Goal: Task Accomplishment & Management: Manage account settings

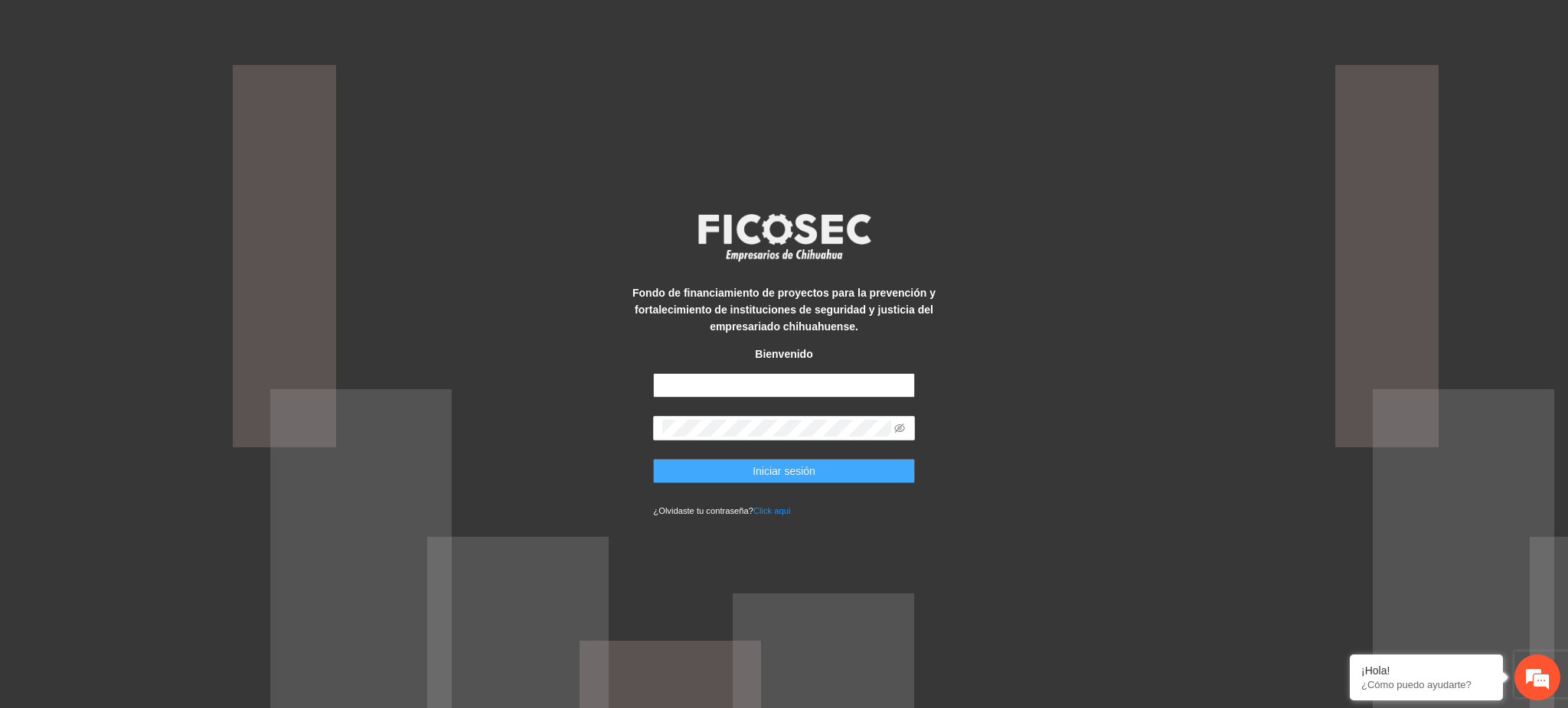
type input "**********"
click at [777, 473] on span "Iniciar sesión" at bounding box center [784, 471] width 63 height 17
type input "**********"
click at [760, 474] on span "Iniciar sesión" at bounding box center [784, 471] width 63 height 17
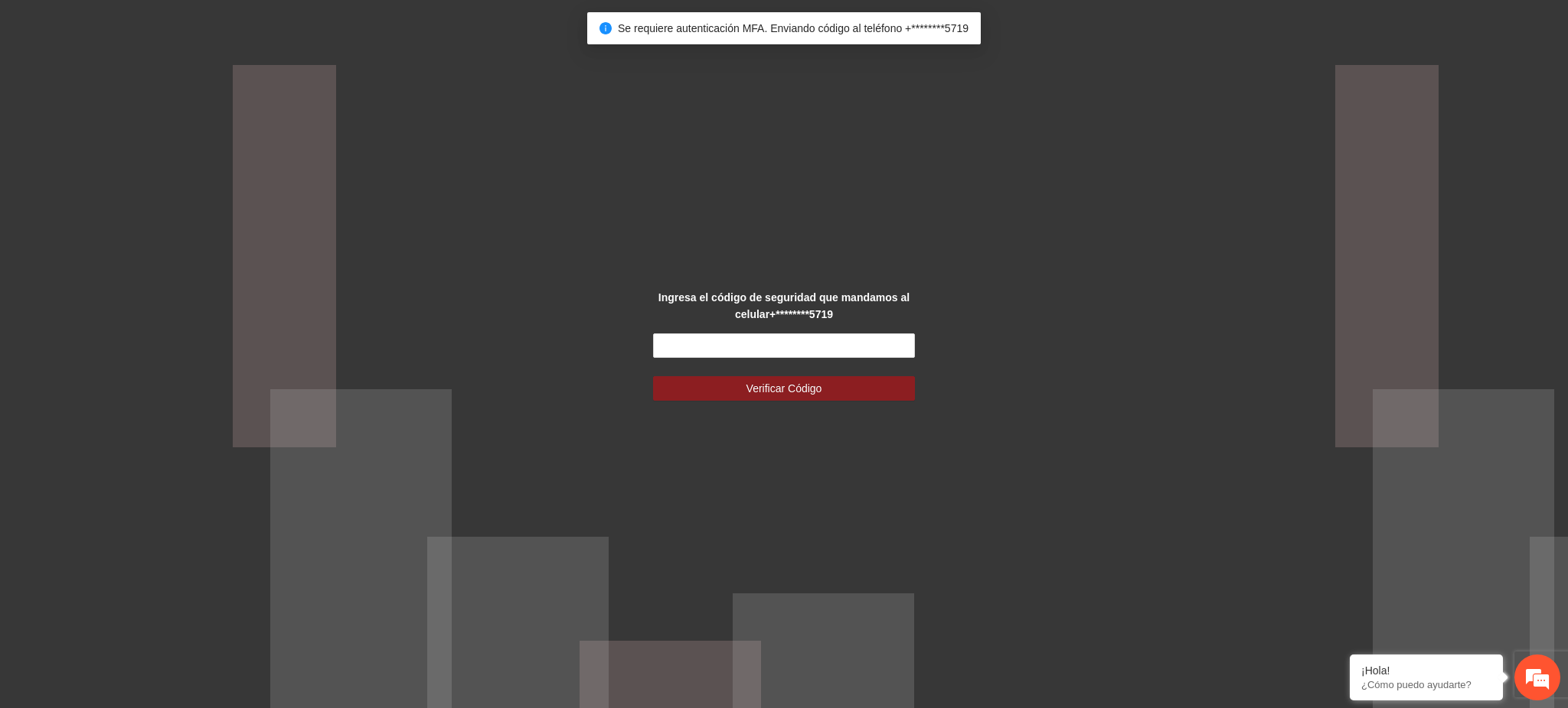
click at [691, 332] on div "Ingresa el código de seguridad que mandamos al celular +********5719 Verificar …" at bounding box center [784, 354] width 327 height 130
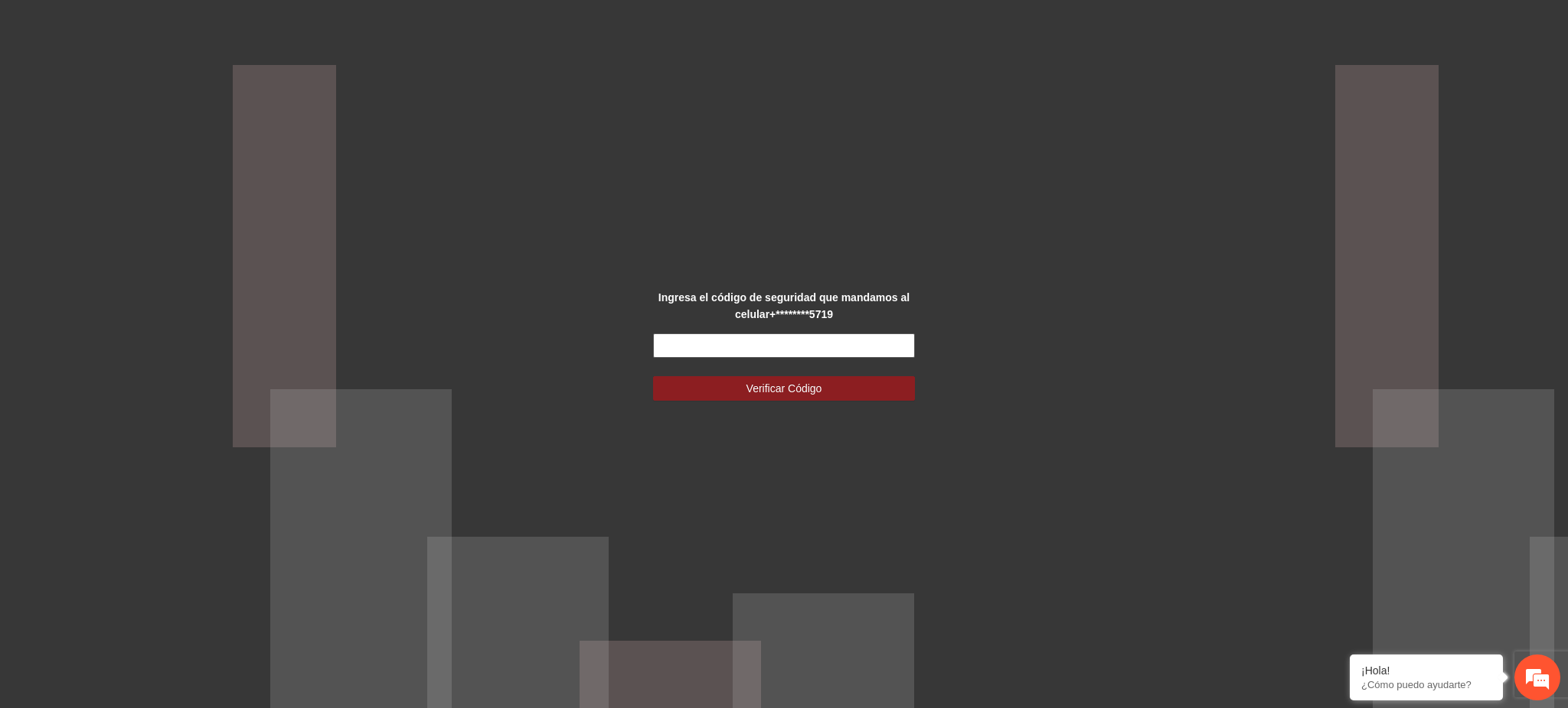
click at [691, 339] on input "text" at bounding box center [784, 345] width 261 height 25
type input "******"
click at [760, 376] on button "Verificar Código" at bounding box center [784, 388] width 261 height 25
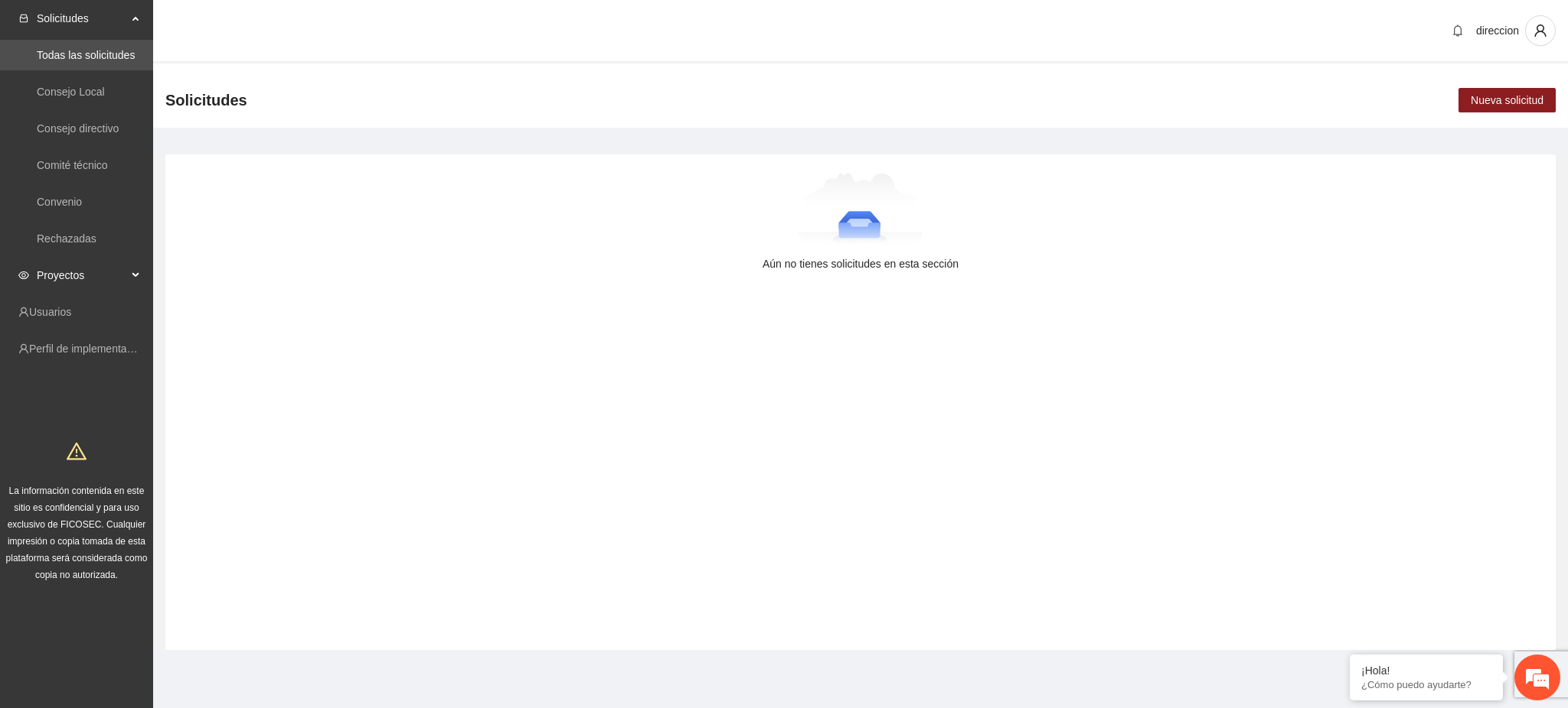
click at [86, 265] on span "Proyectos" at bounding box center [82, 275] width 90 height 30
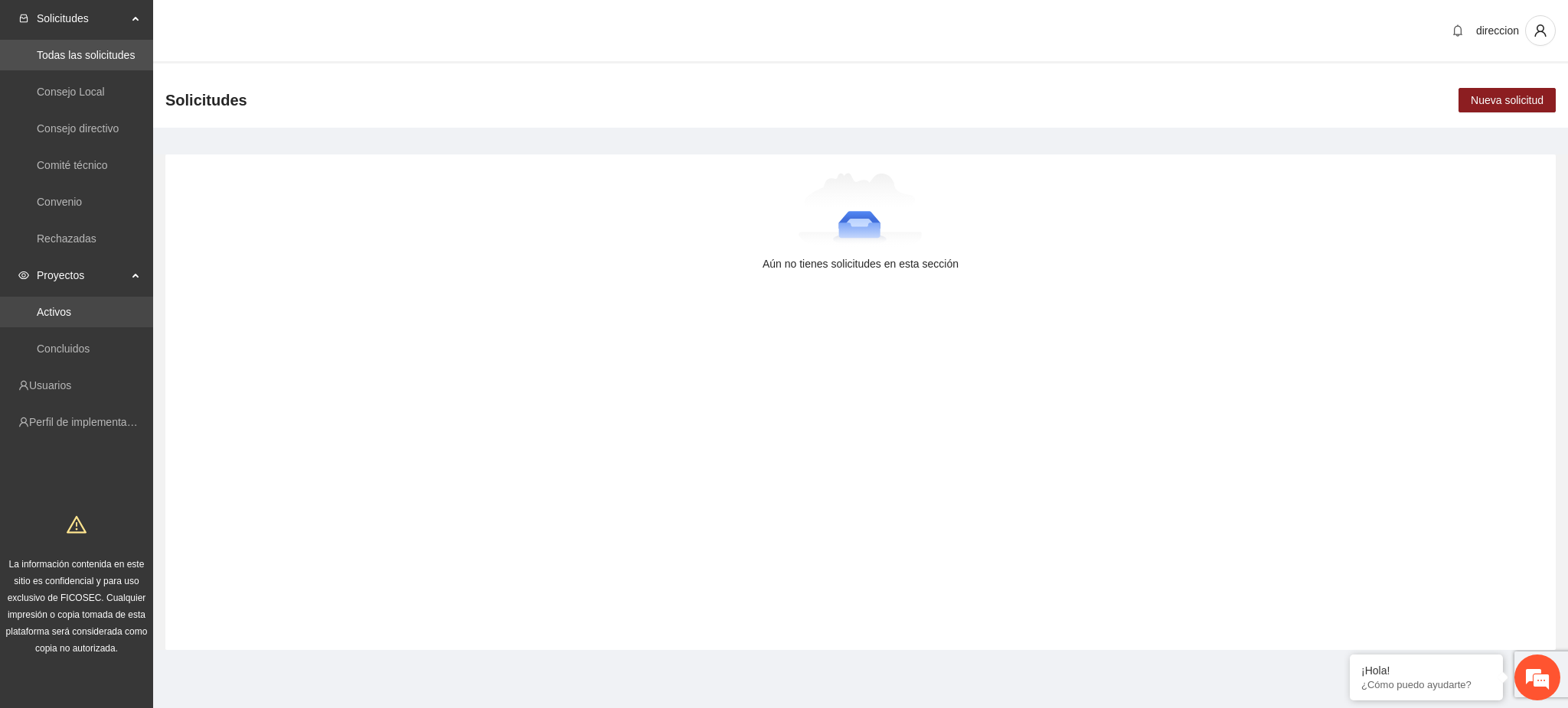
click at [66, 306] on link "Activos" at bounding box center [54, 312] width 34 height 12
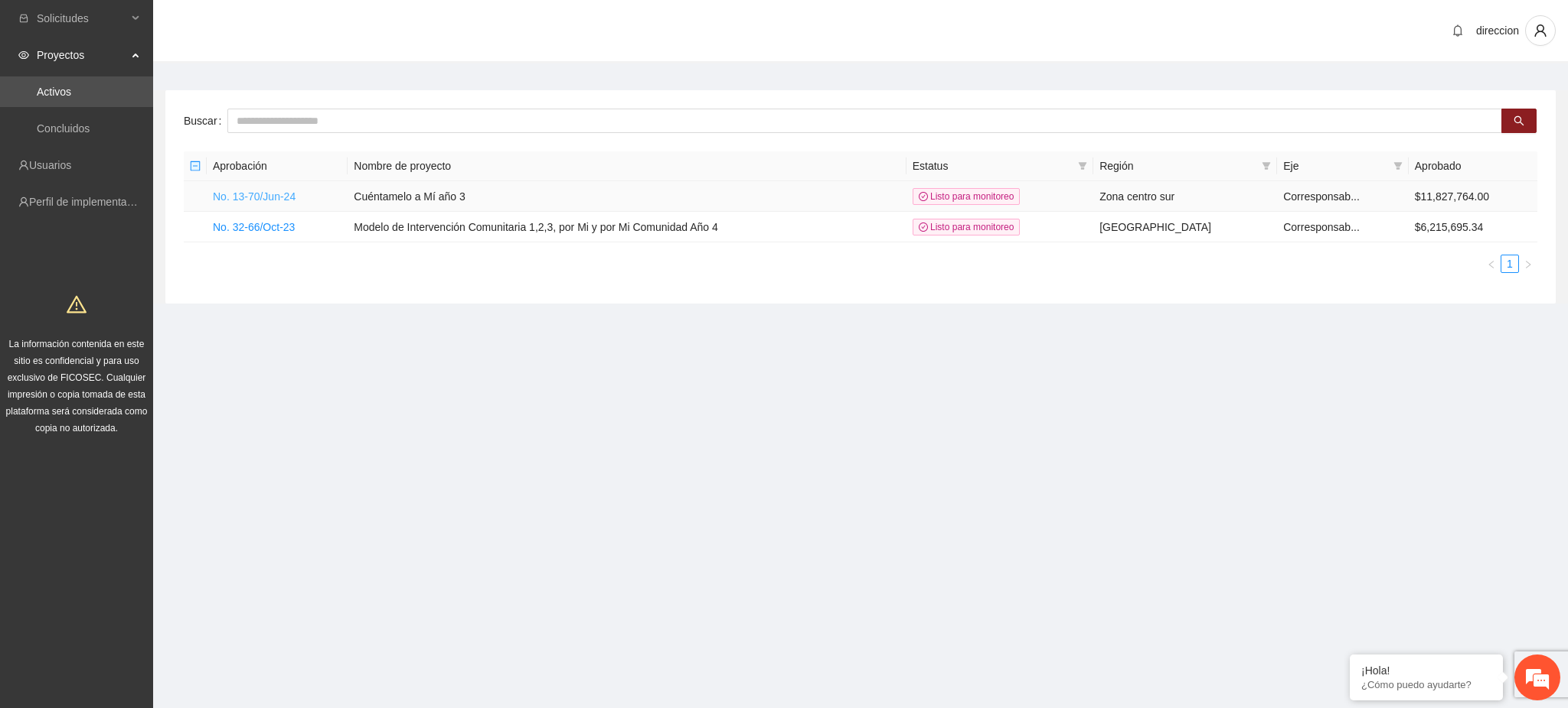
click at [276, 195] on link "No. 13-70/Jun-24" at bounding box center [253, 196] width 82 height 12
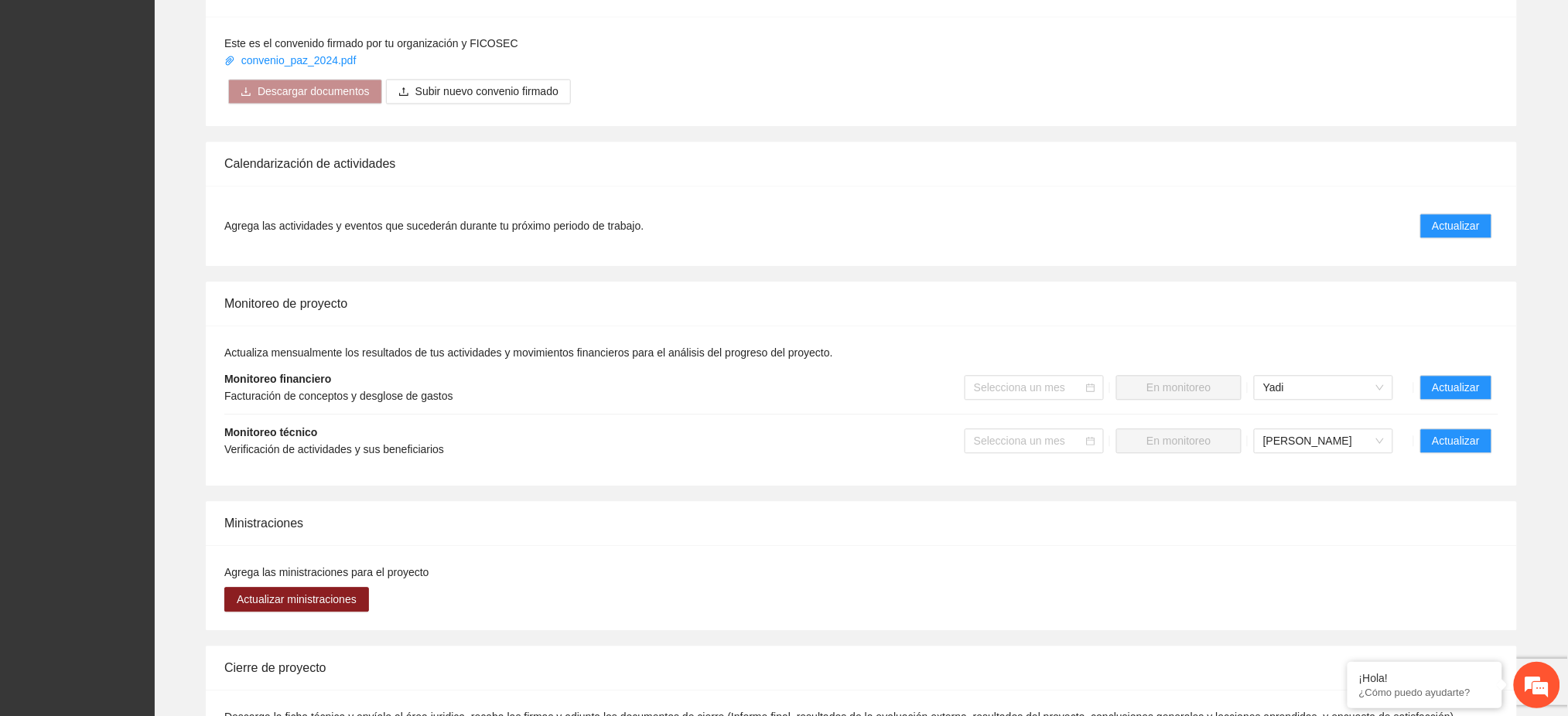
scroll to position [1314, 0]
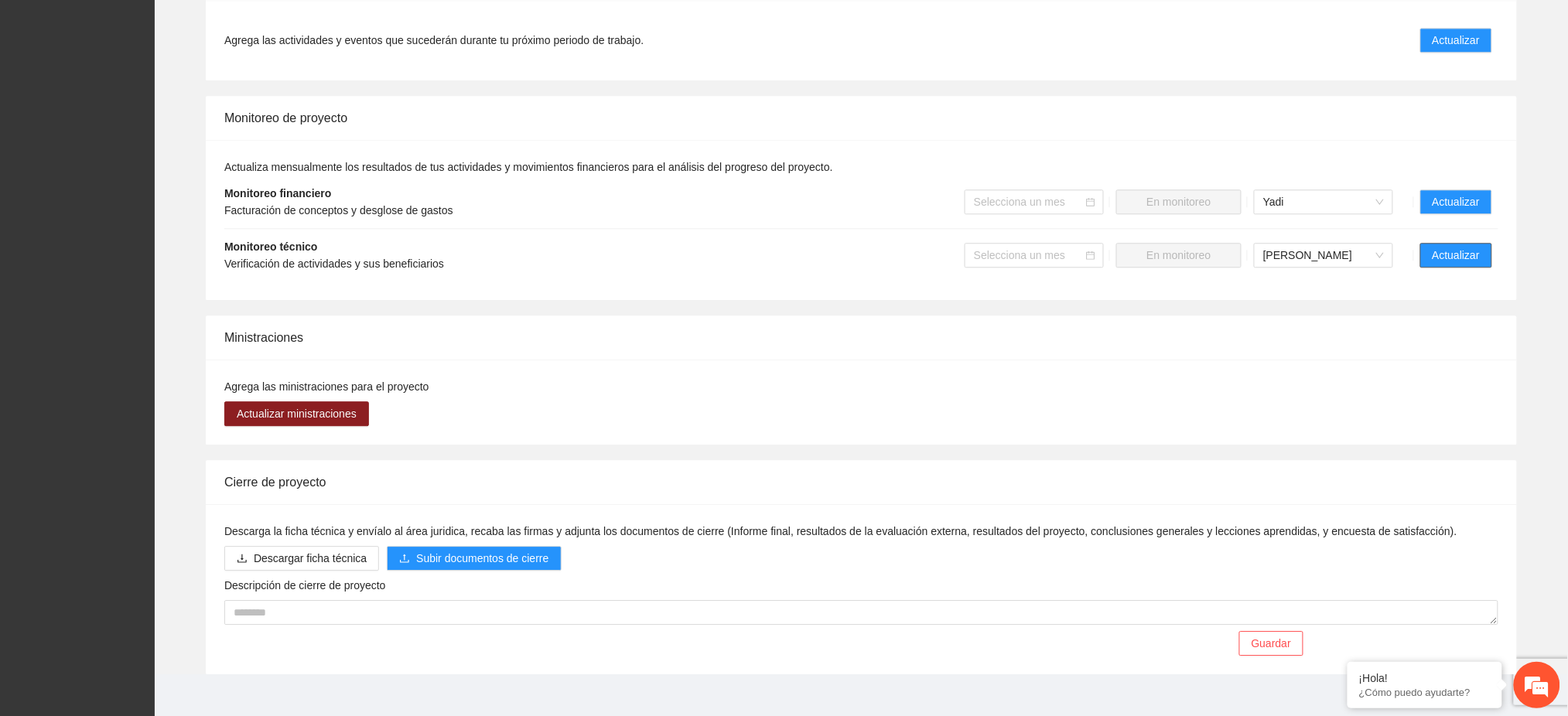
click at [1473, 246] on span "Actualizar" at bounding box center [1456, 255] width 47 height 17
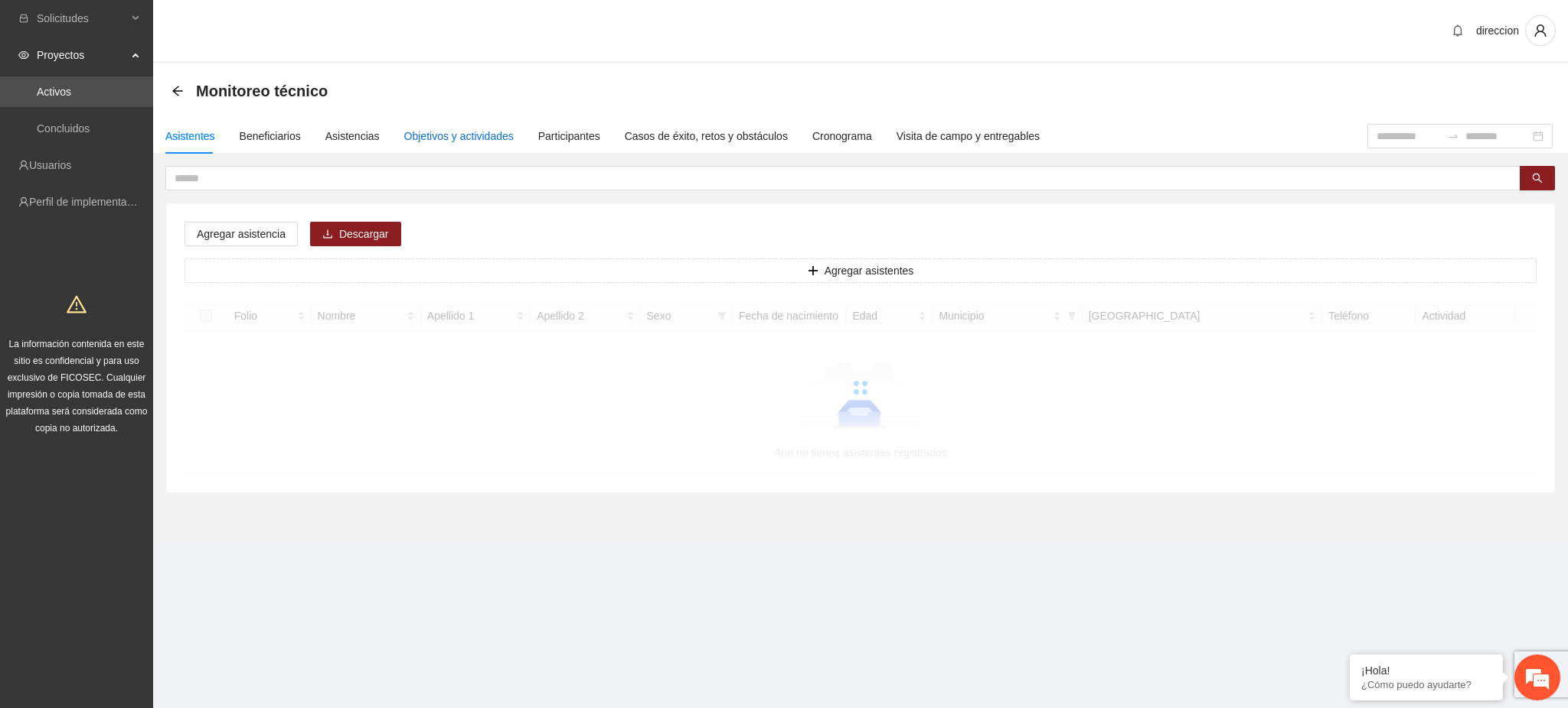
click at [418, 134] on div "Objetivos y actividades" at bounding box center [458, 136] width 110 height 17
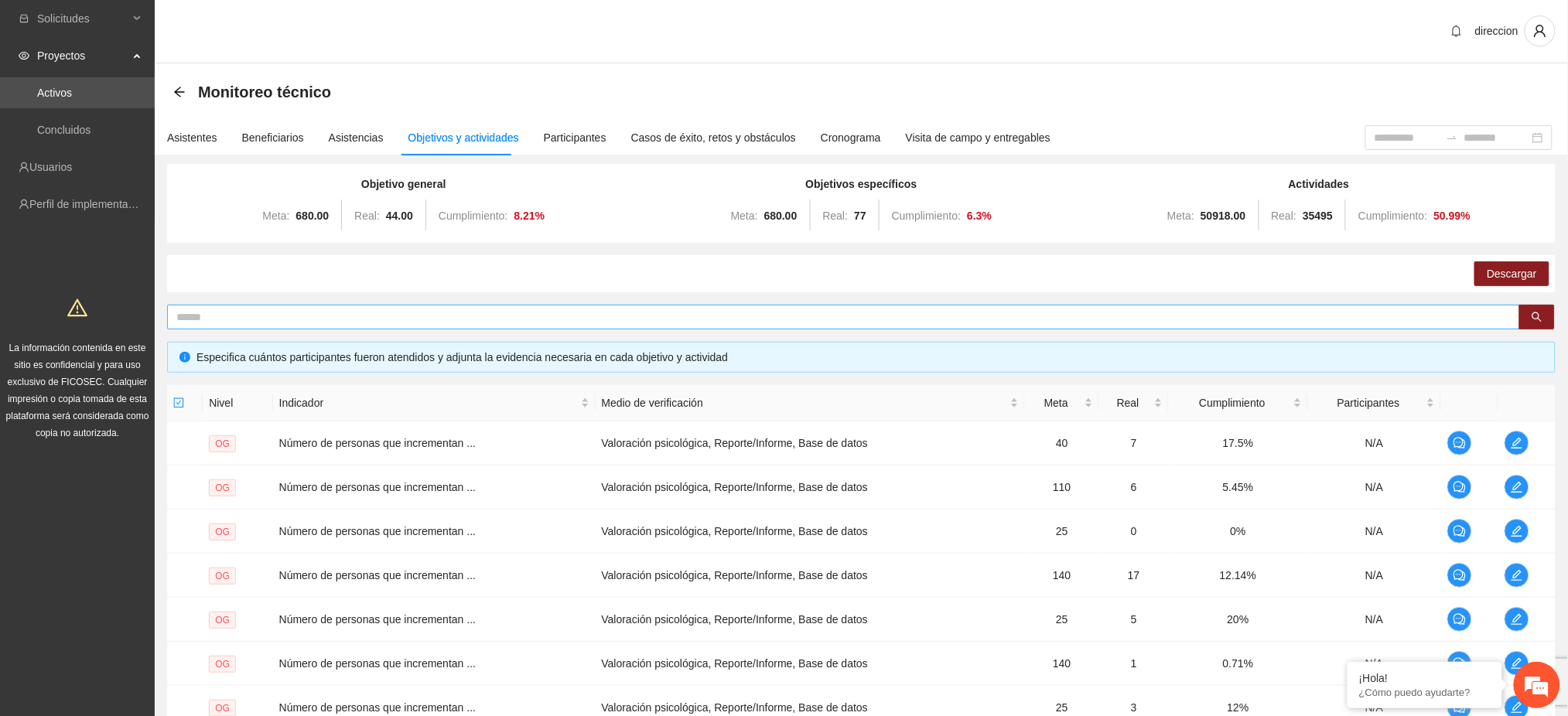
click at [226, 305] on span at bounding box center [844, 317] width 1353 height 25
type input "**"
click at [1518, 441] on icon "edit" at bounding box center [1517, 443] width 12 height 12
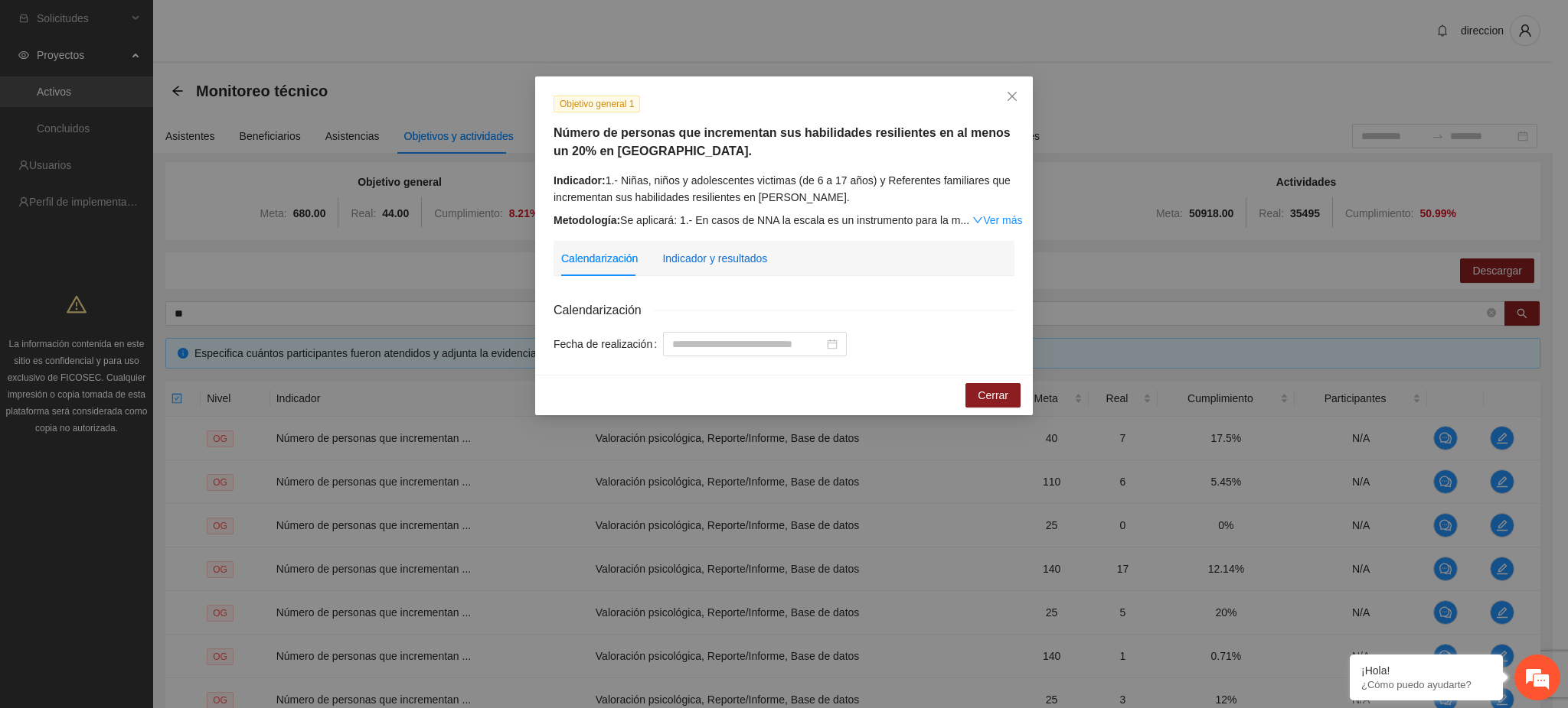
click at [741, 264] on div "Indicador y resultados" at bounding box center [714, 258] width 105 height 17
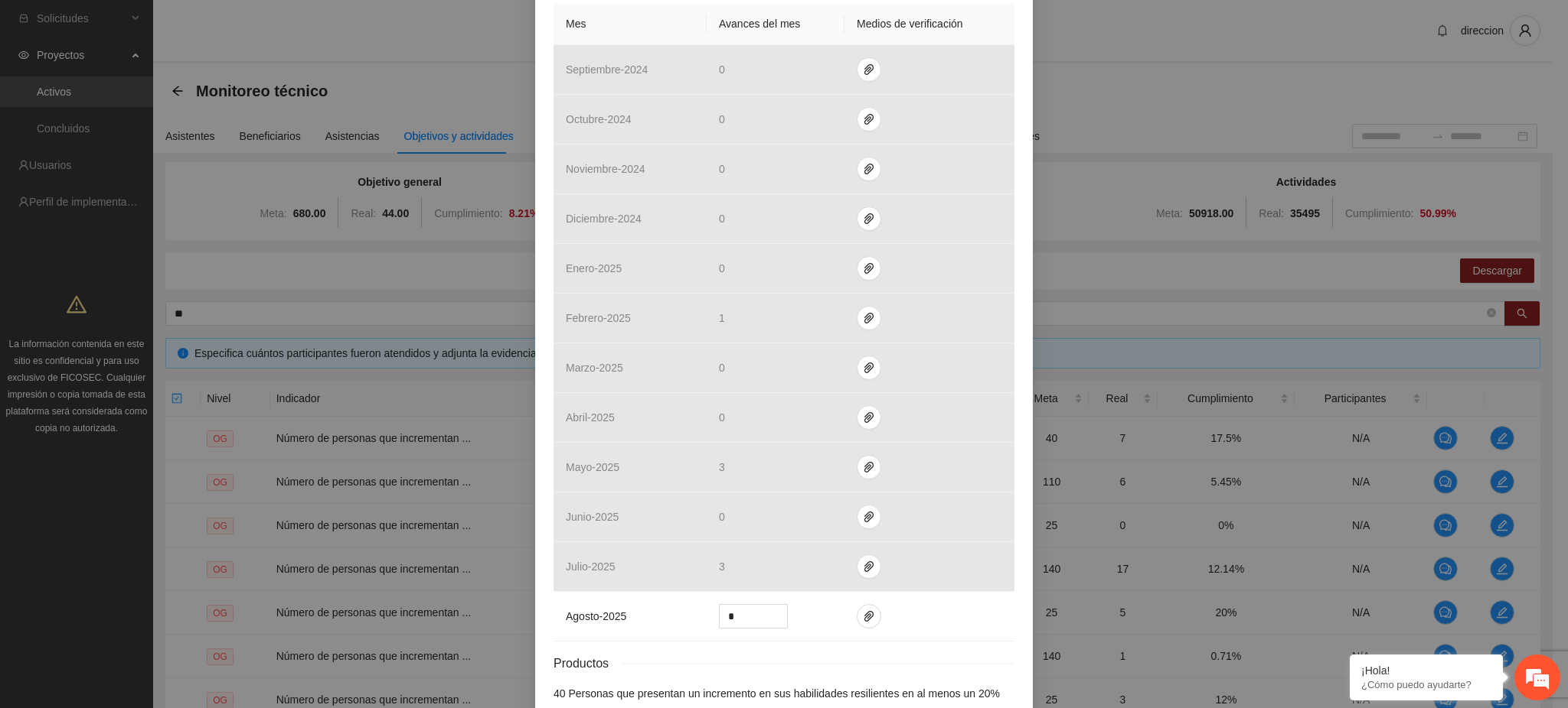
scroll to position [471, 0]
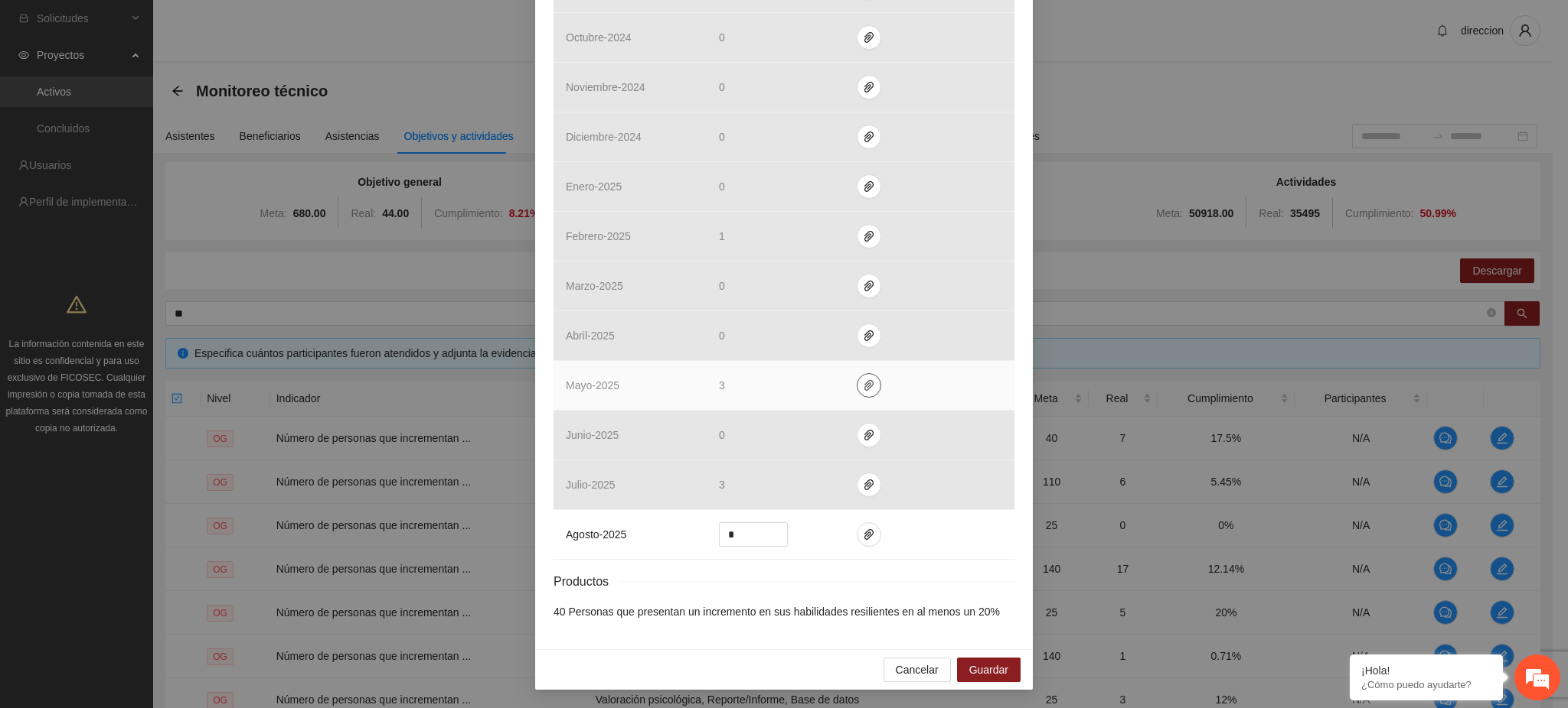
click at [864, 385] on icon "paper-clip" at bounding box center [868, 385] width 9 height 10
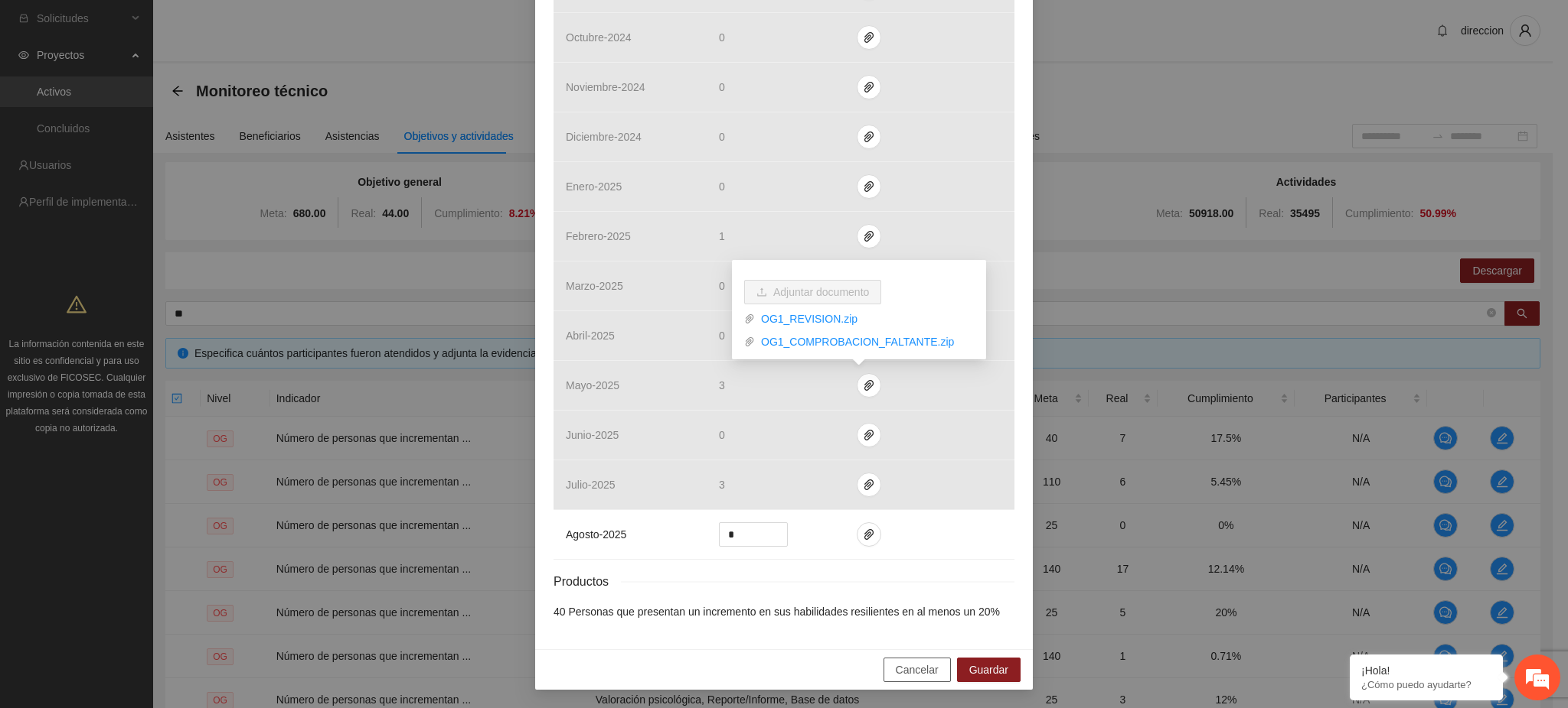
click at [924, 678] on span "Cancelar" at bounding box center [917, 670] width 43 height 17
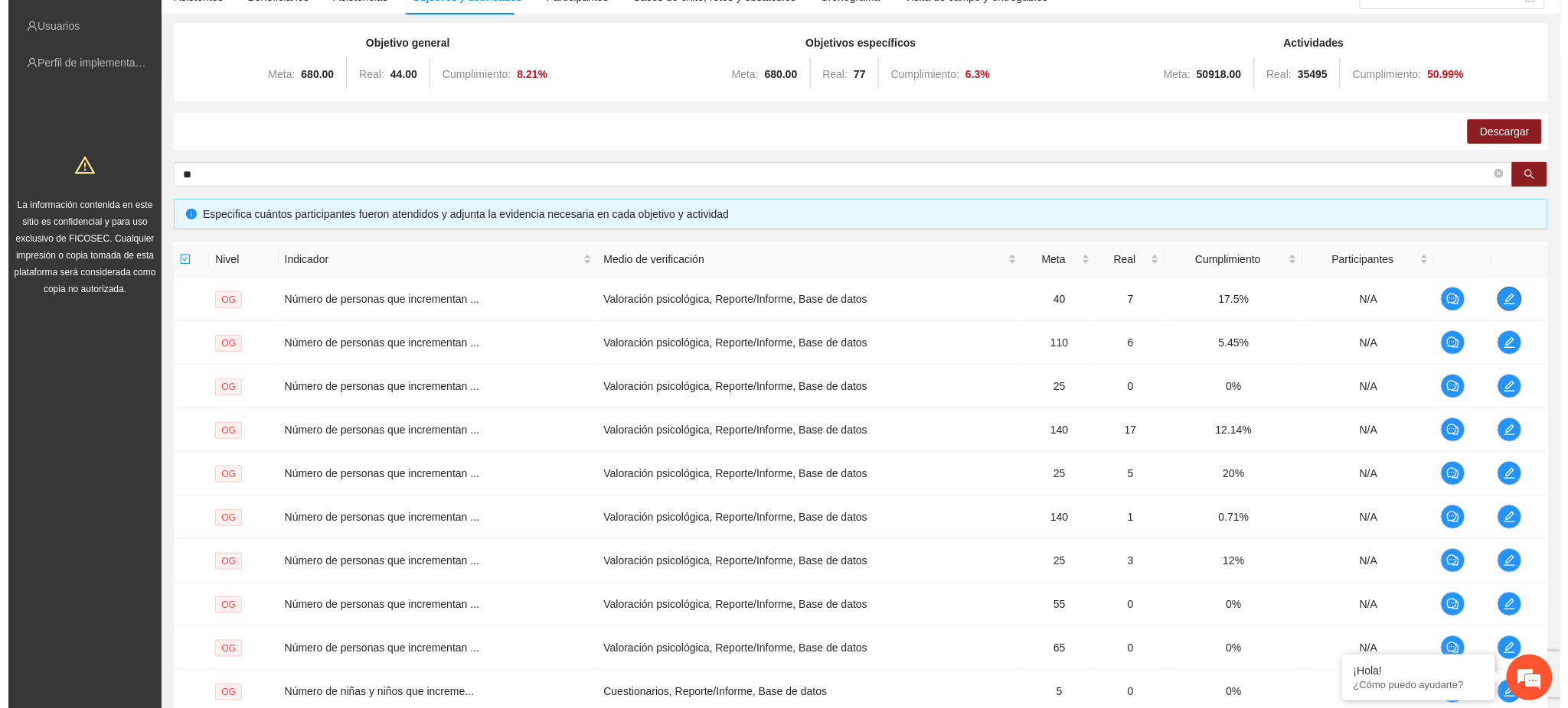
scroll to position [290, 0]
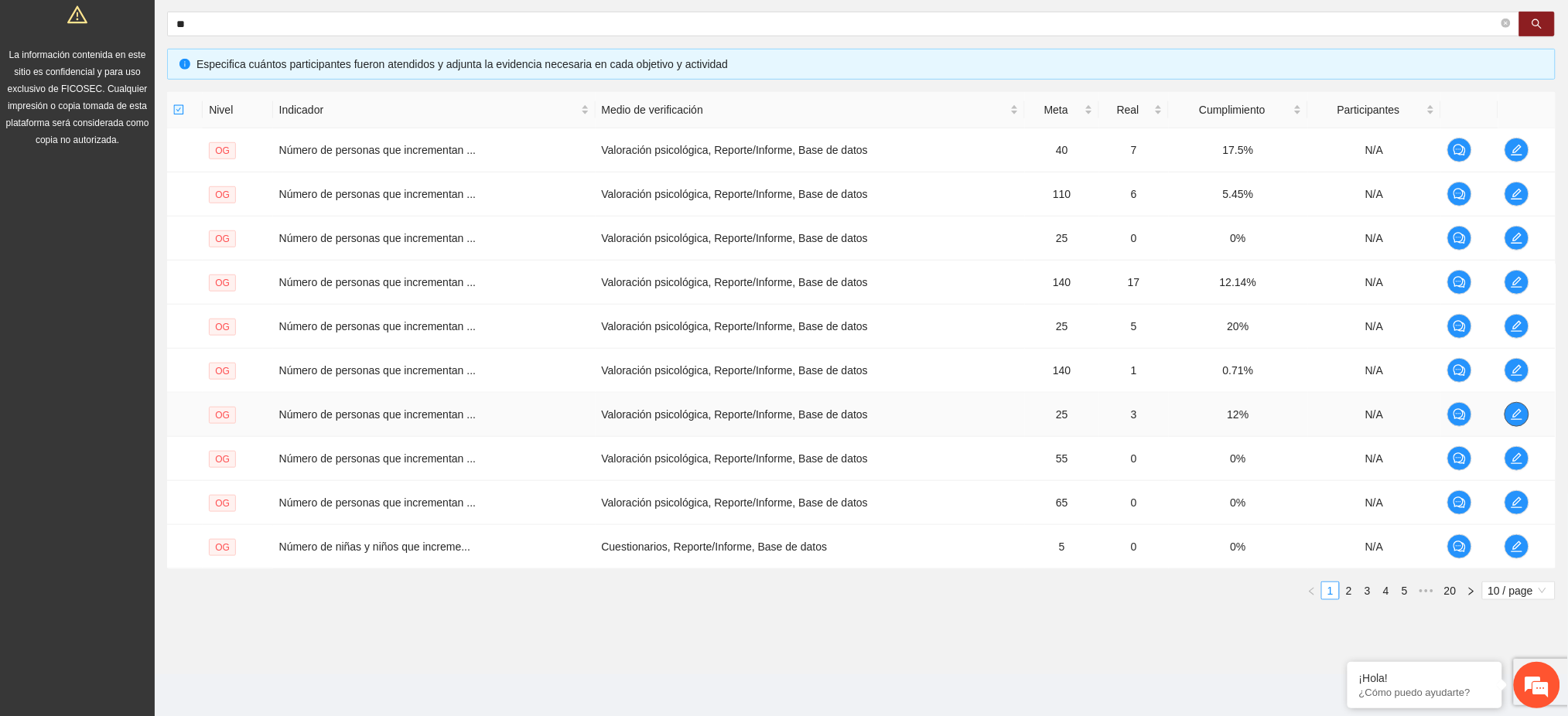
click at [1518, 409] on icon "edit" at bounding box center [1517, 414] width 11 height 11
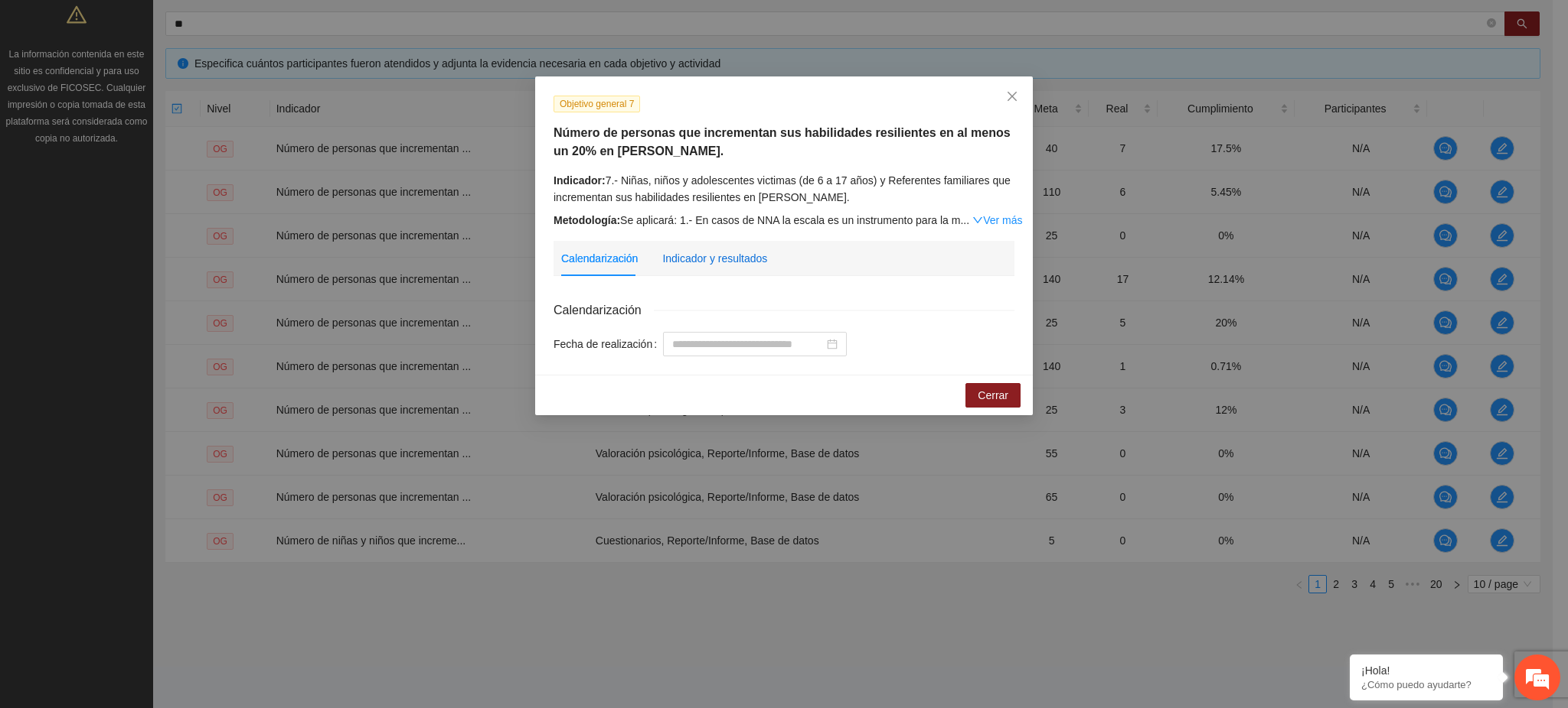
click at [682, 262] on div "Indicador y resultados" at bounding box center [714, 258] width 105 height 17
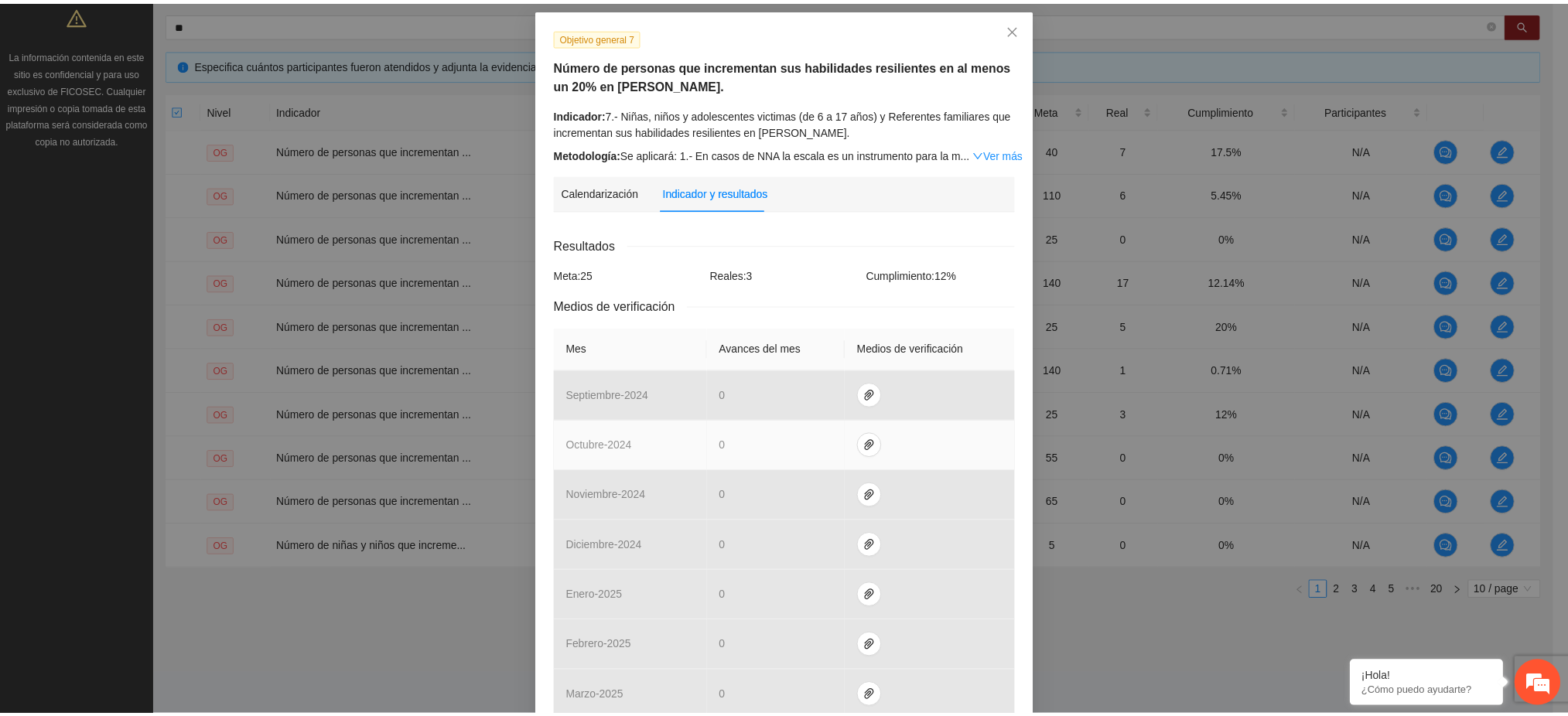
scroll to position [0, 0]
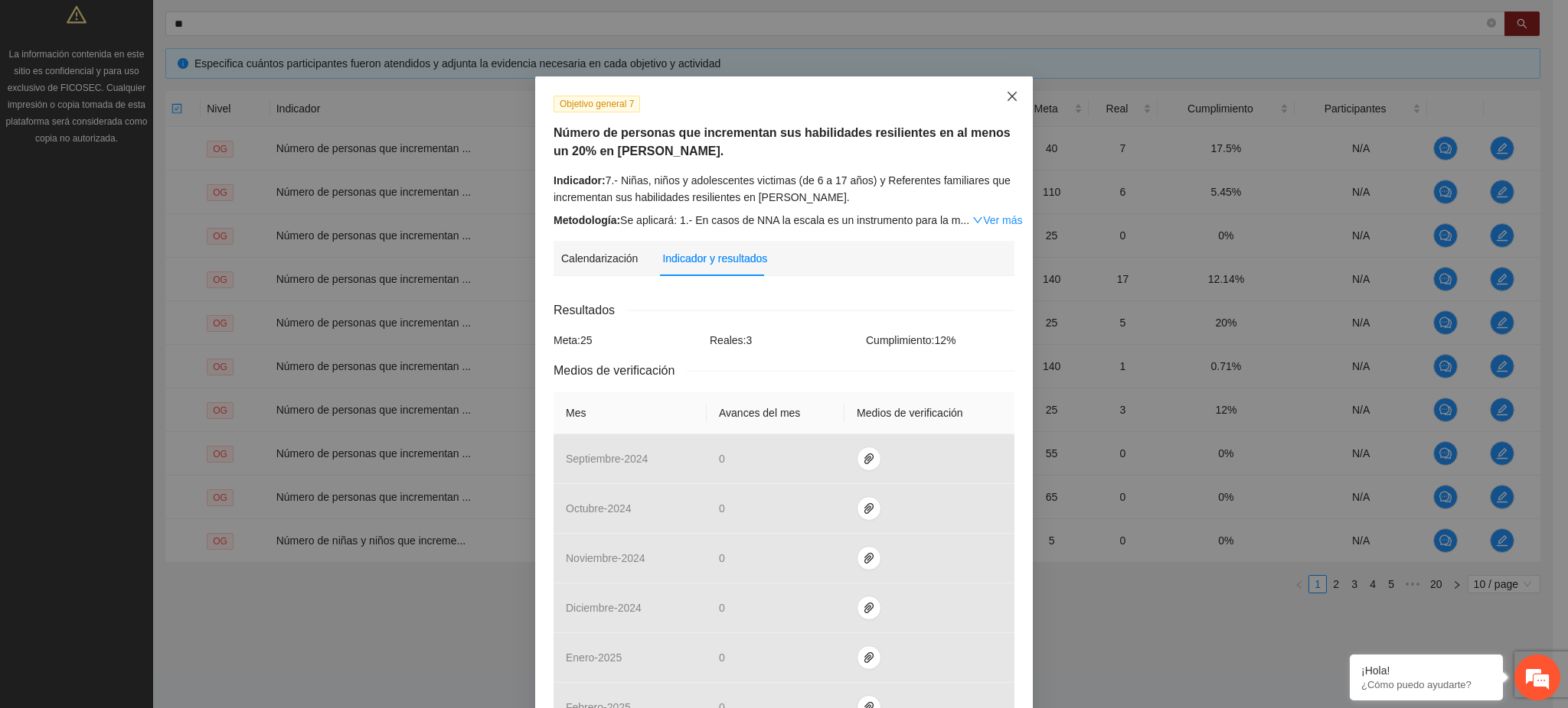
click at [1006, 91] on icon "close" at bounding box center [1011, 96] width 12 height 12
